Goal: Task Accomplishment & Management: Use online tool/utility

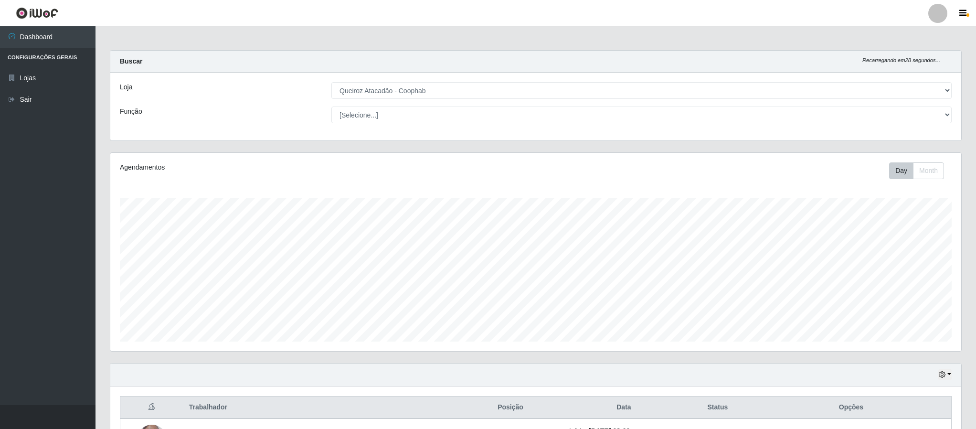
select select "463"
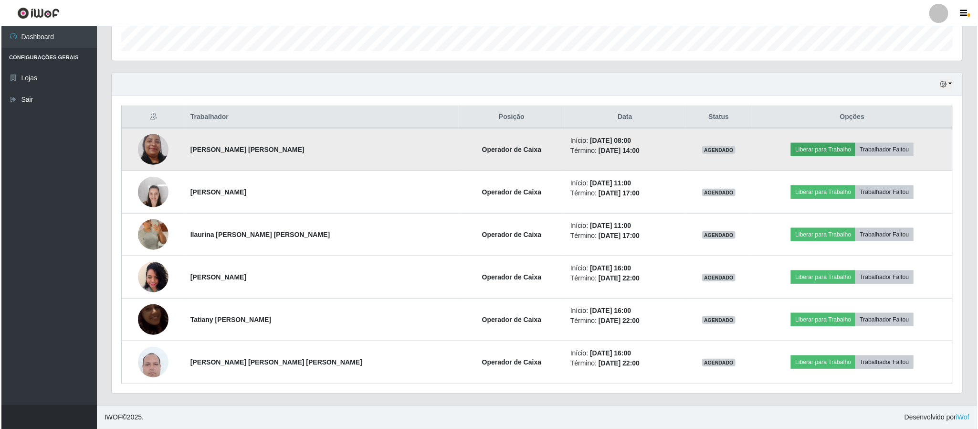
scroll to position [199, 850]
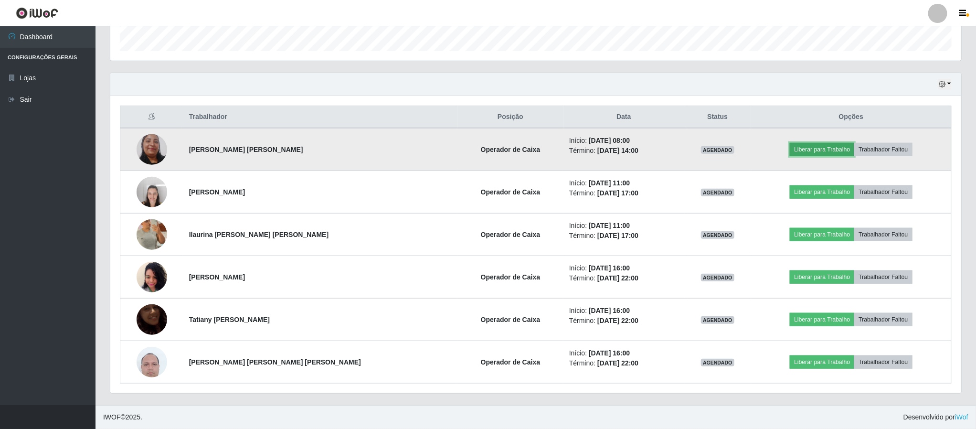
click at [798, 149] on button "Liberar para Trabalho" at bounding box center [822, 149] width 64 height 13
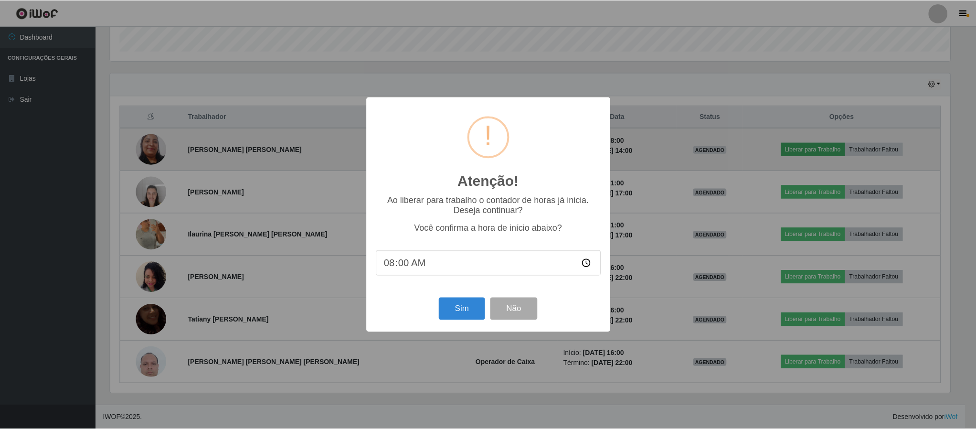
scroll to position [199, 842]
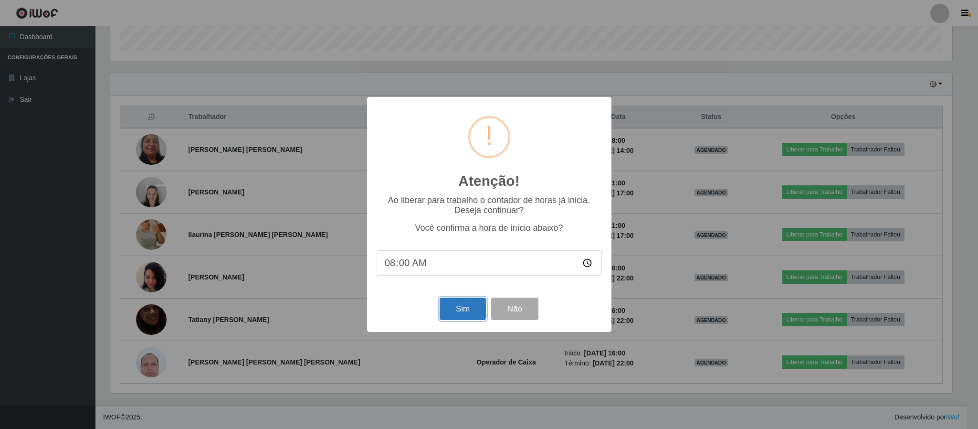
click at [473, 313] on button "Sim" at bounding box center [463, 308] width 46 height 22
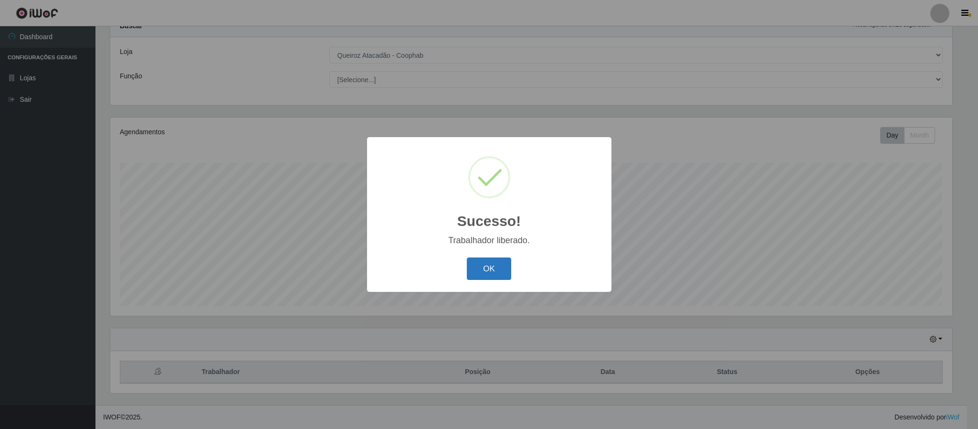
click at [505, 273] on button "OK" at bounding box center [489, 268] width 44 height 22
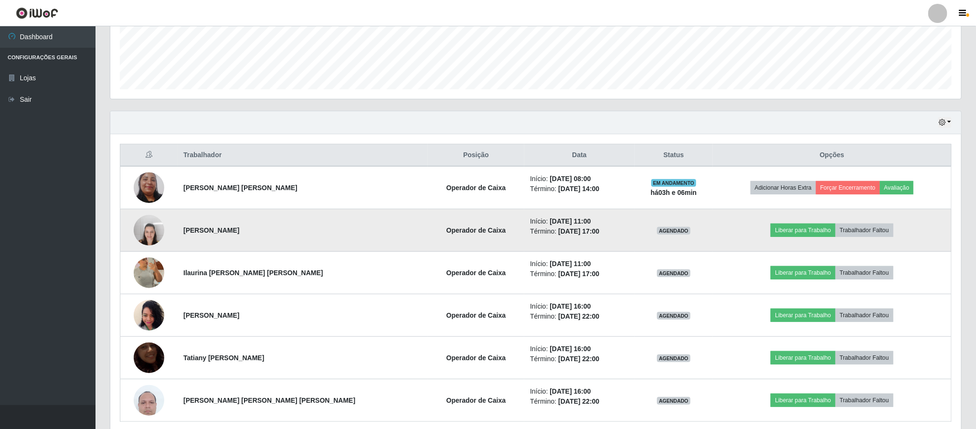
scroll to position [253, 0]
click at [788, 236] on button "Liberar para Trabalho" at bounding box center [803, 229] width 64 height 13
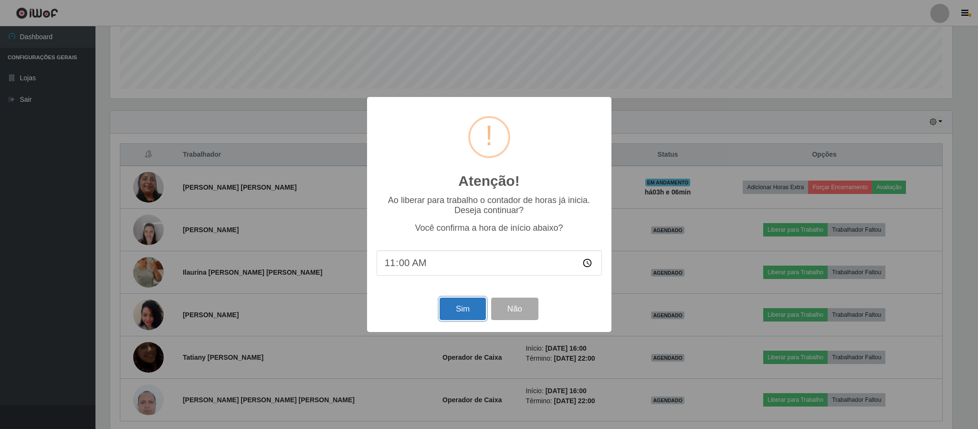
click at [458, 311] on button "Sim" at bounding box center [463, 308] width 46 height 22
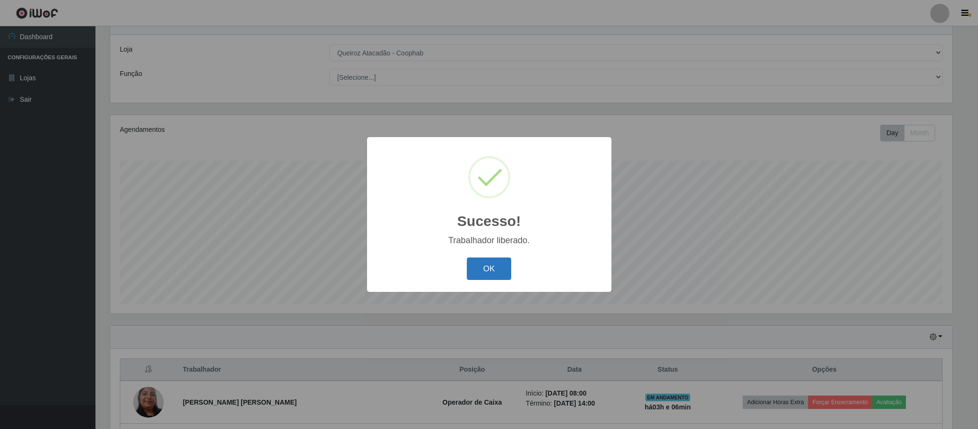
click at [483, 267] on button "OK" at bounding box center [489, 268] width 44 height 22
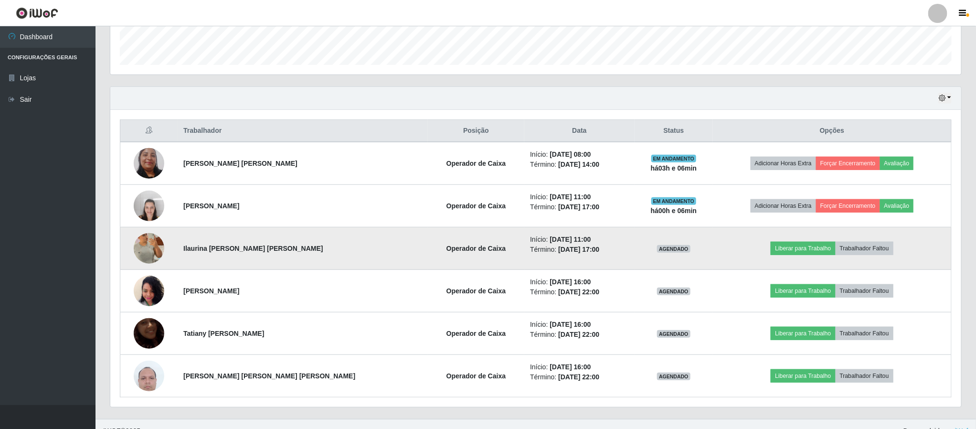
scroll to position [294, 0]
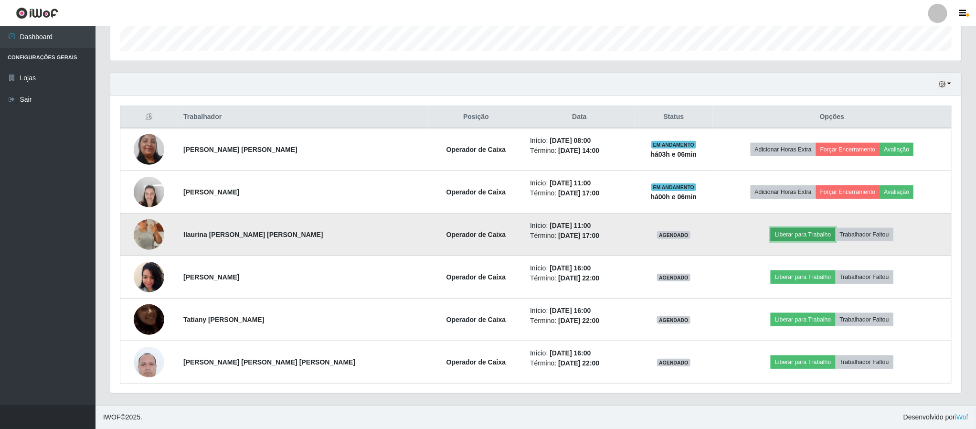
click at [772, 233] on button "Liberar para Trabalho" at bounding box center [803, 234] width 64 height 13
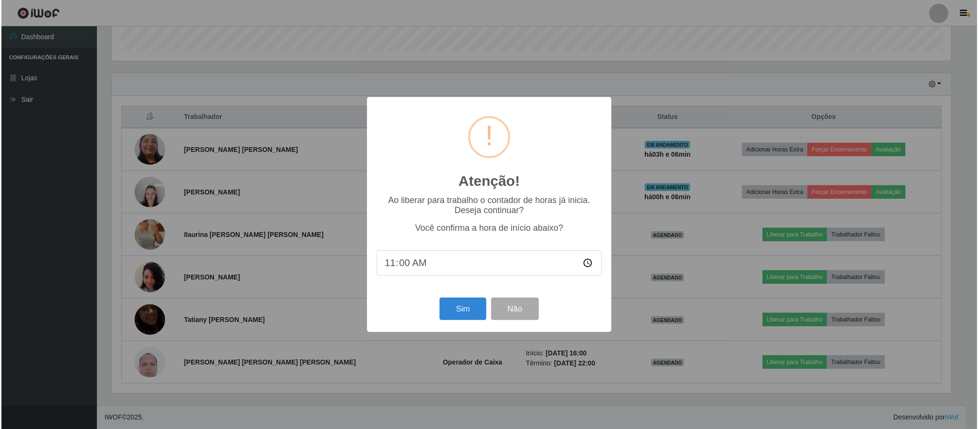
scroll to position [199, 842]
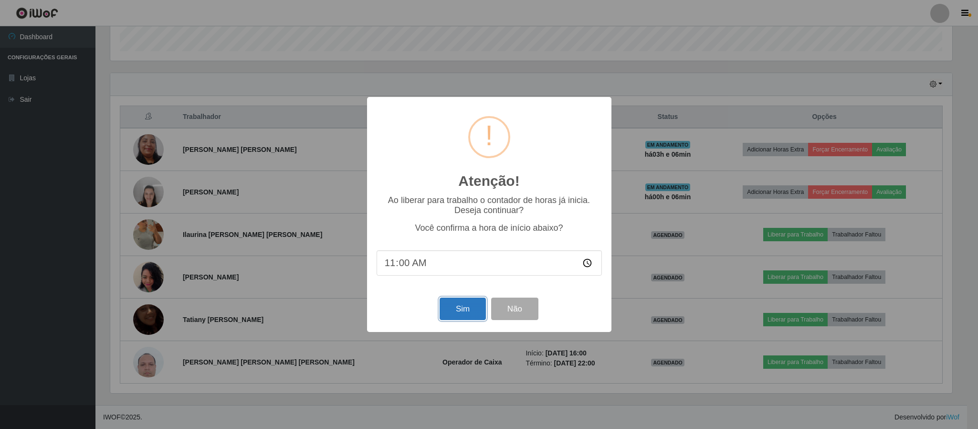
click at [457, 304] on button "Sim" at bounding box center [463, 308] width 46 height 22
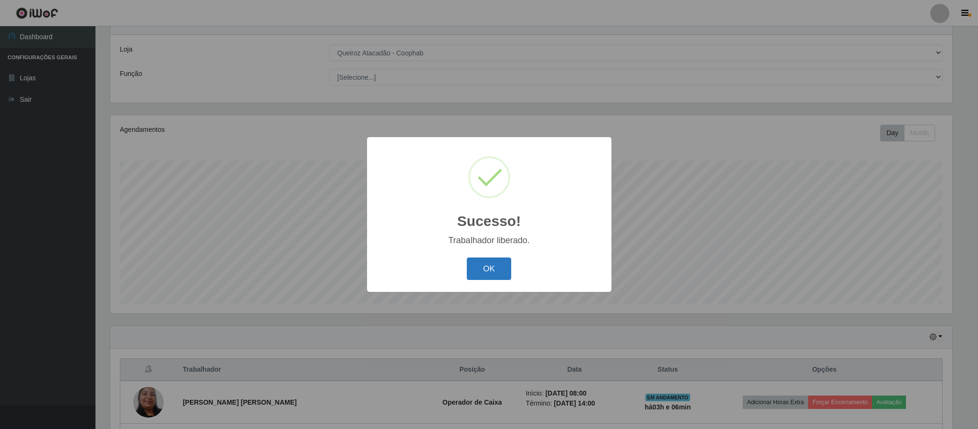
click at [485, 269] on button "OK" at bounding box center [489, 268] width 44 height 22
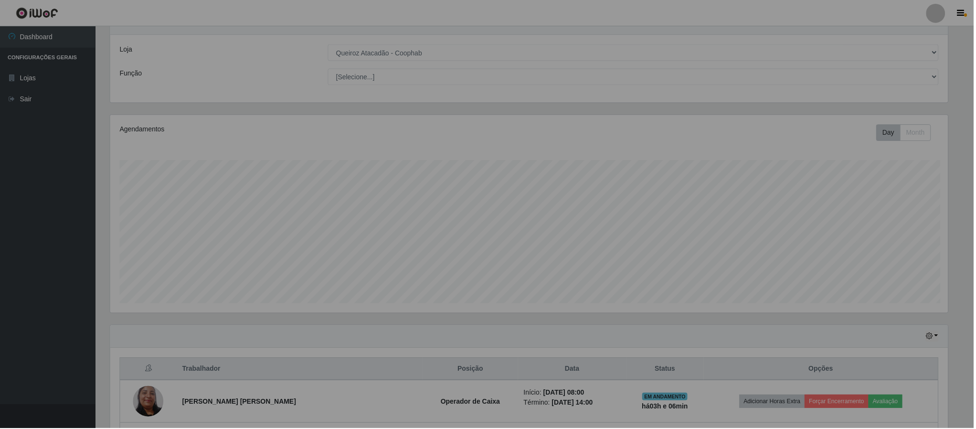
scroll to position [0, 0]
